Goal: Information Seeking & Learning: Learn about a topic

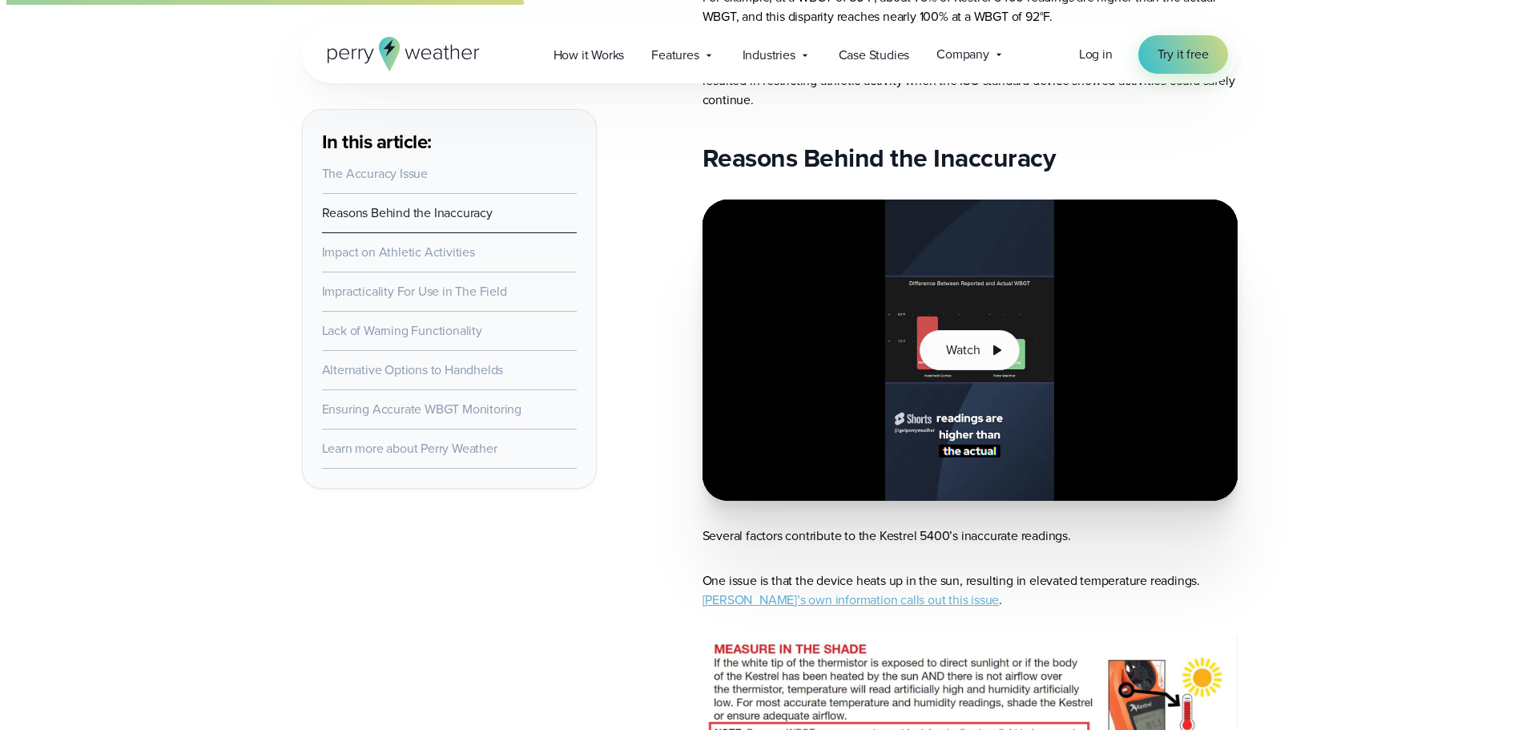
scroll to position [1042, 0]
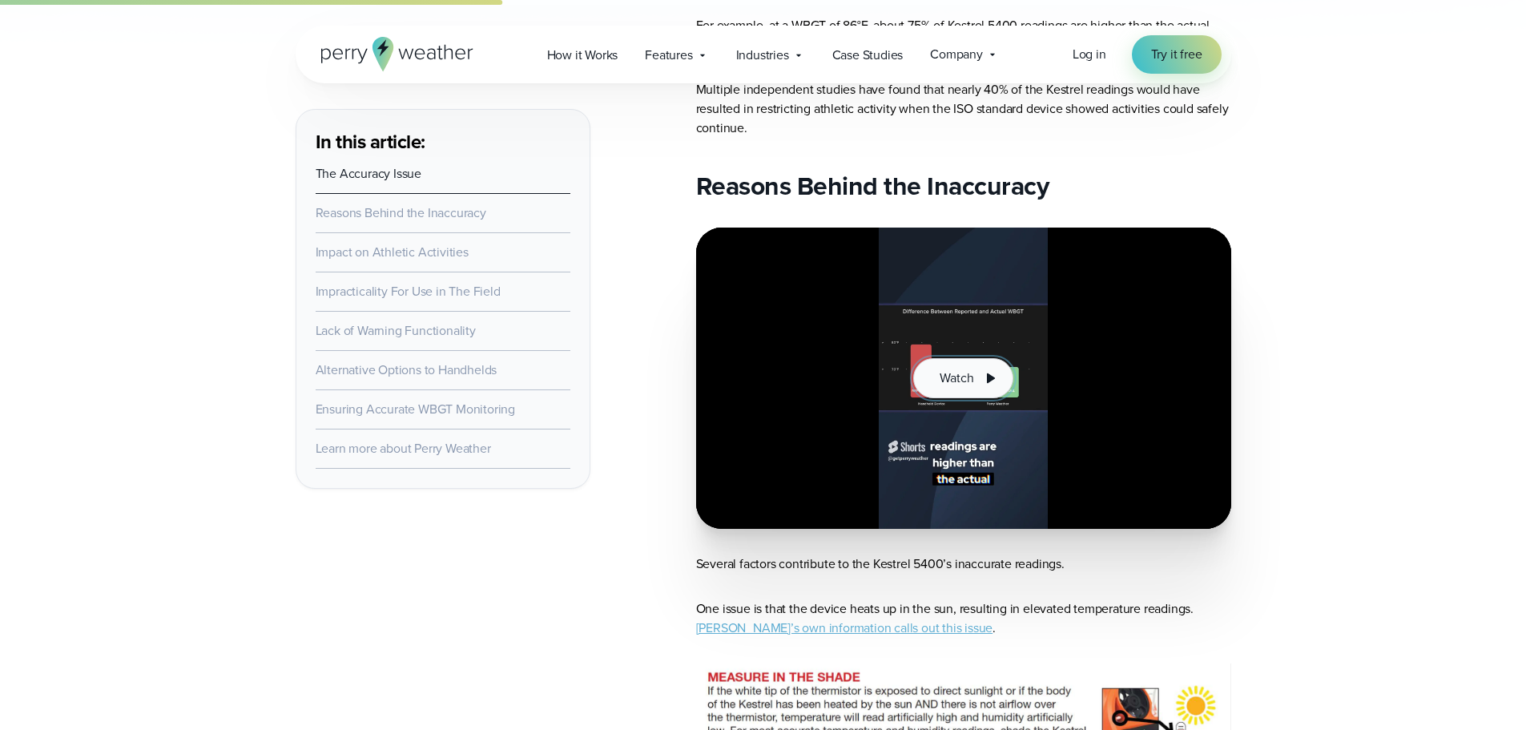
click at [953, 373] on span "Watch" at bounding box center [957, 378] width 34 height 19
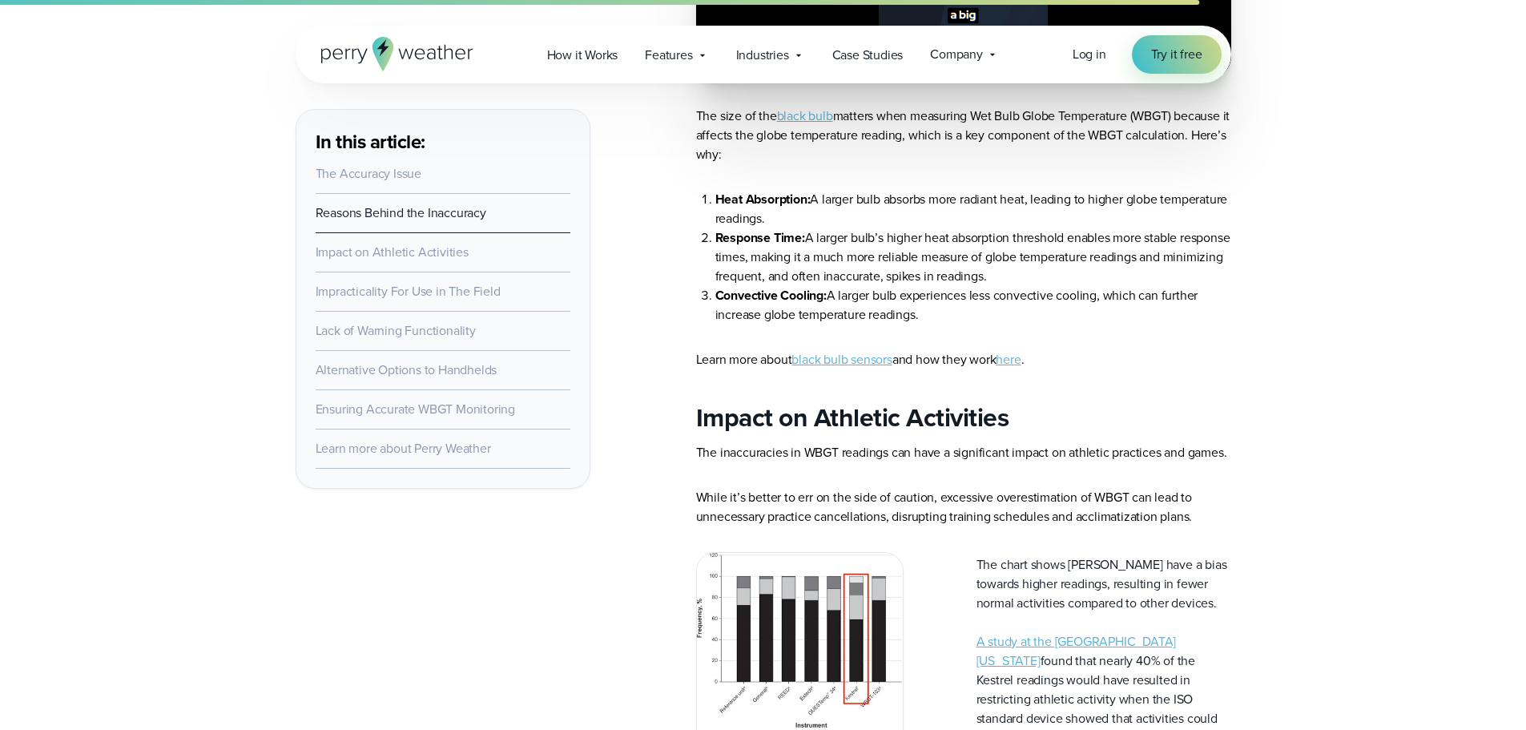
scroll to position [1843, 0]
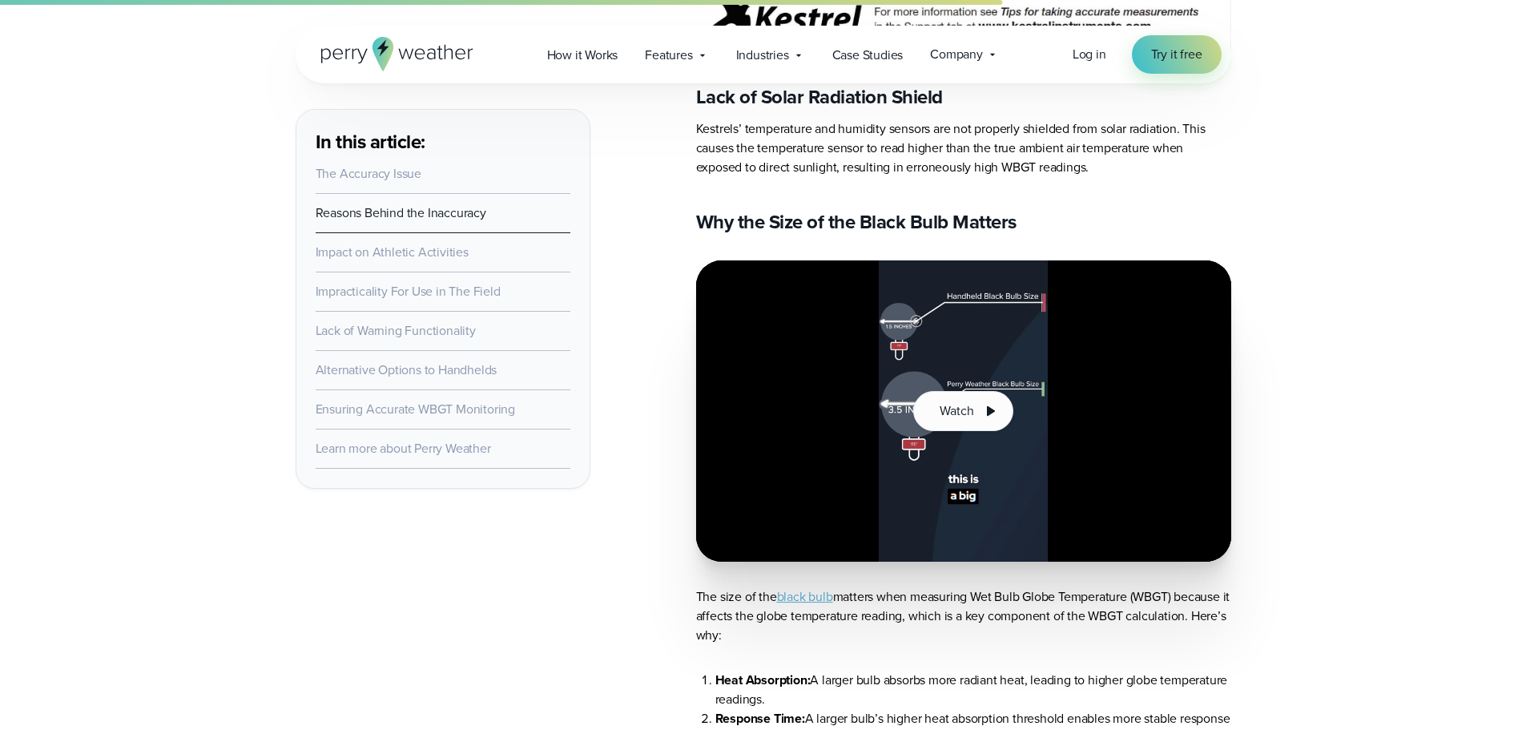
click at [441, 413] on link "Ensuring Accurate WBGT Monitoring" at bounding box center [415, 409] width 199 height 18
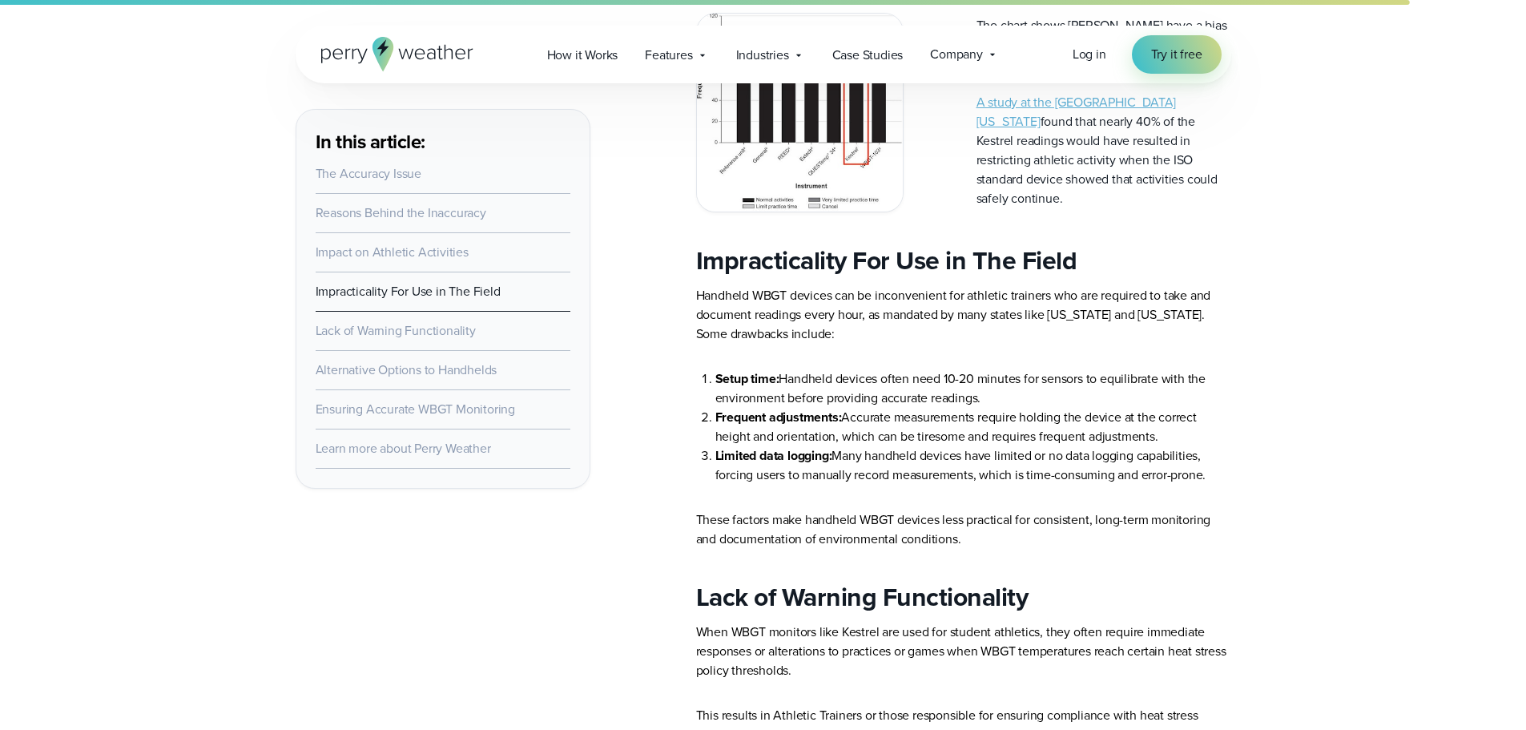
scroll to position [2857, 0]
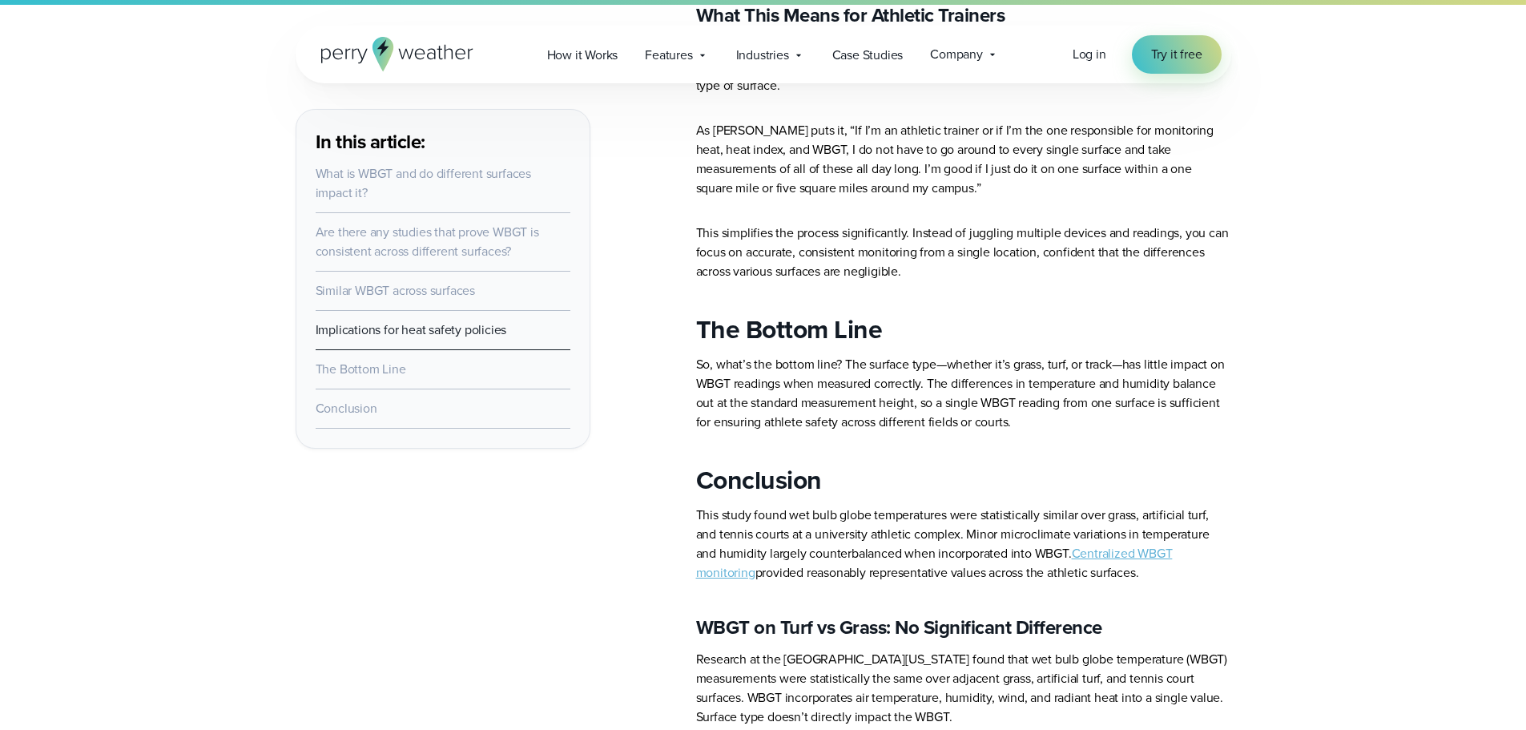
scroll to position [3445, 0]
